Goal: Navigation & Orientation: Find specific page/section

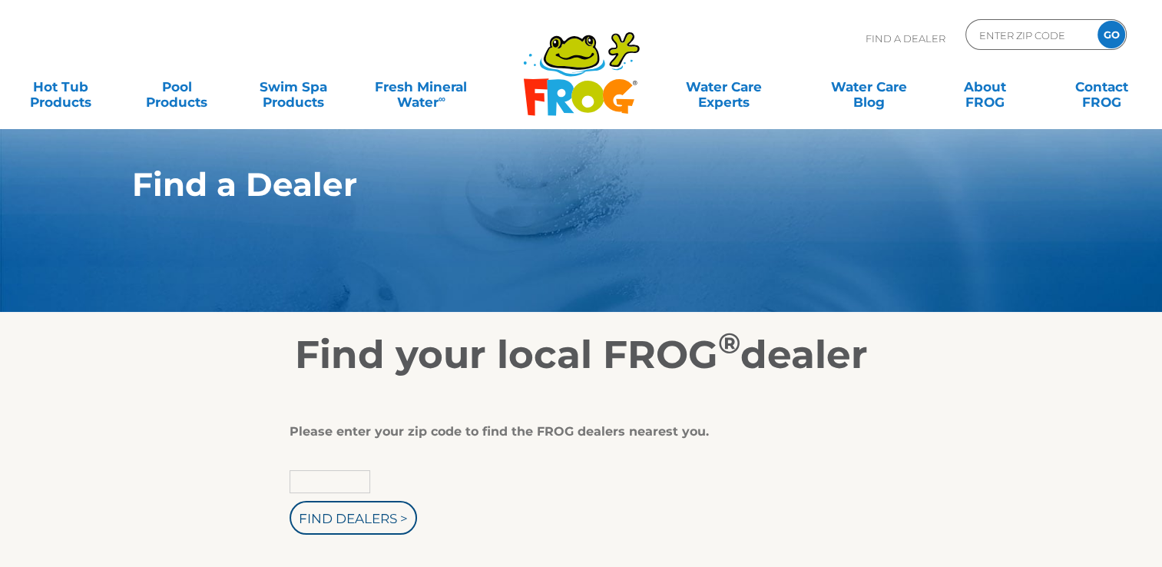
type input "25276"
click at [351, 515] on input "Find Dealers >" at bounding box center [354, 518] width 128 height 34
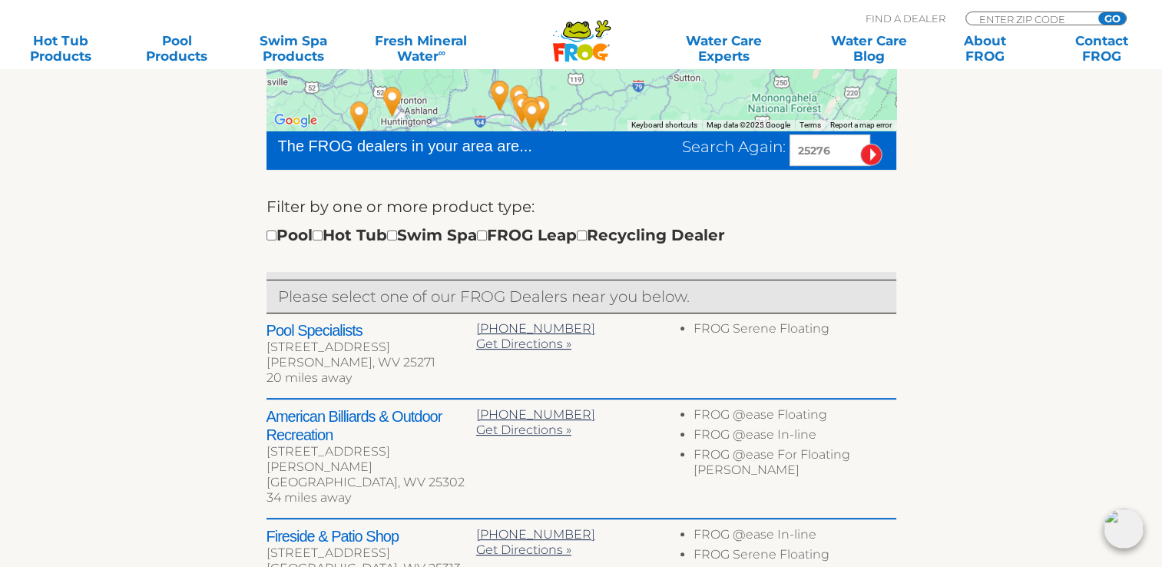
scroll to position [451, 0]
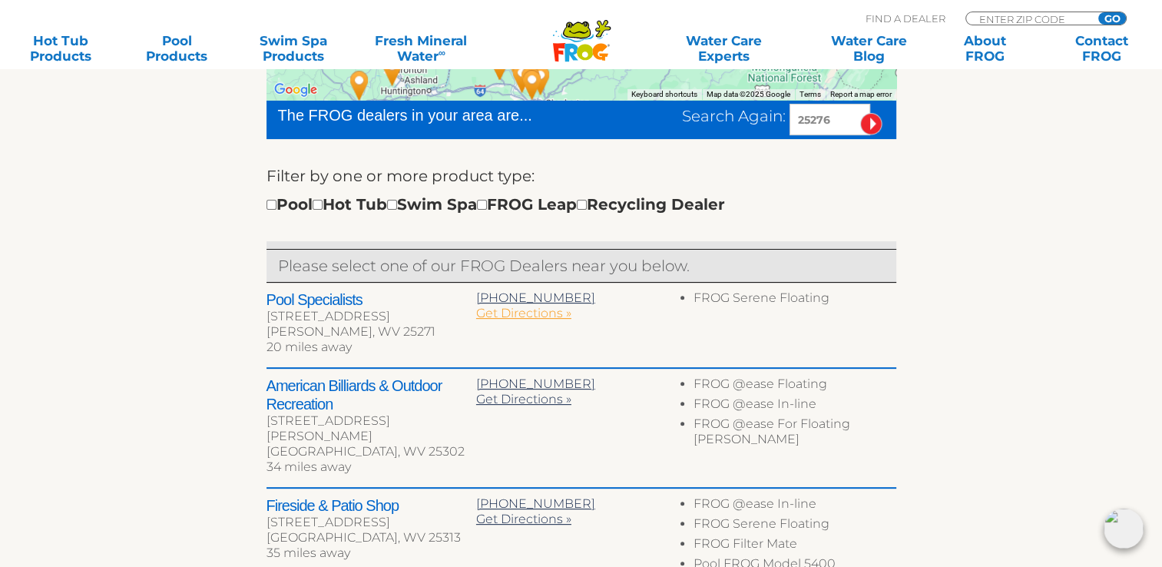
click at [513, 310] on span "Get Directions »" at bounding box center [523, 313] width 95 height 15
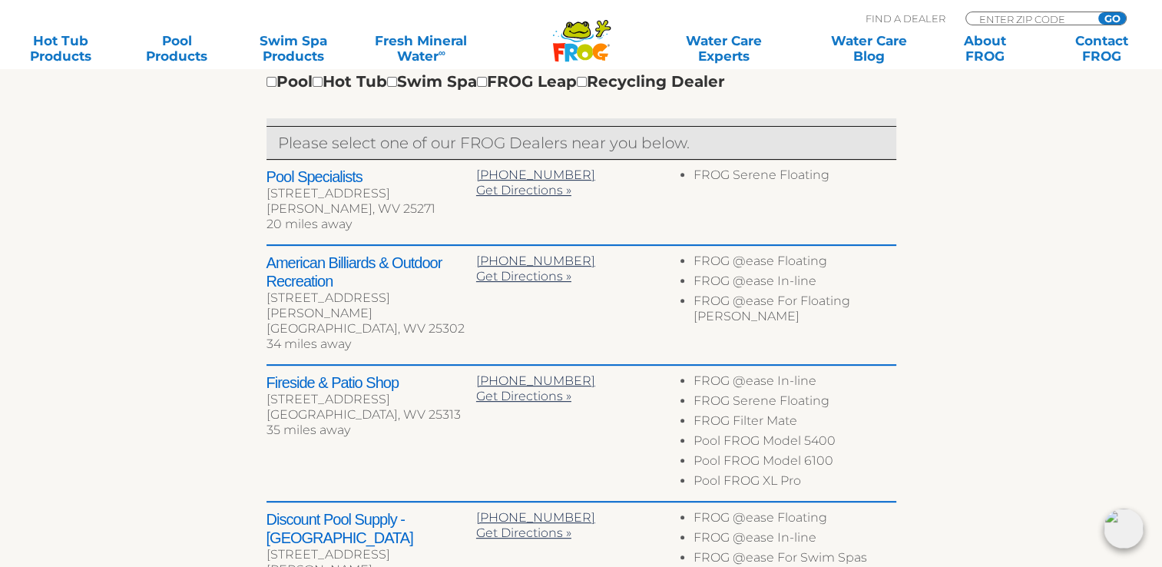
scroll to position [604, 0]
